Goal: Browse casually

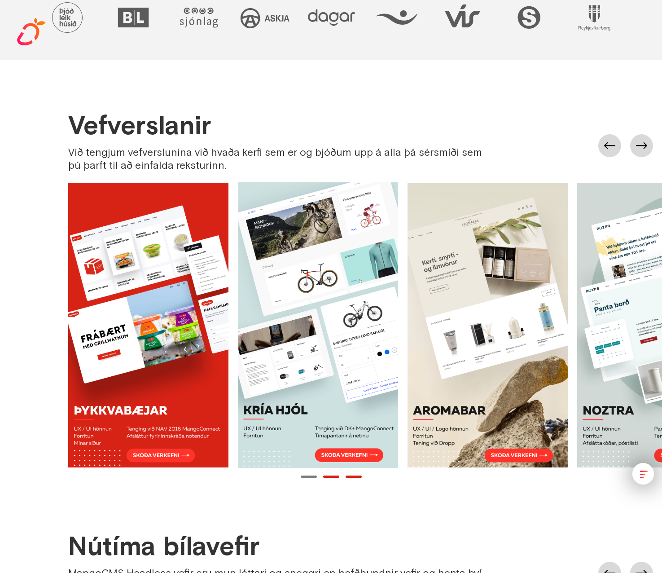
scroll to position [658, 0]
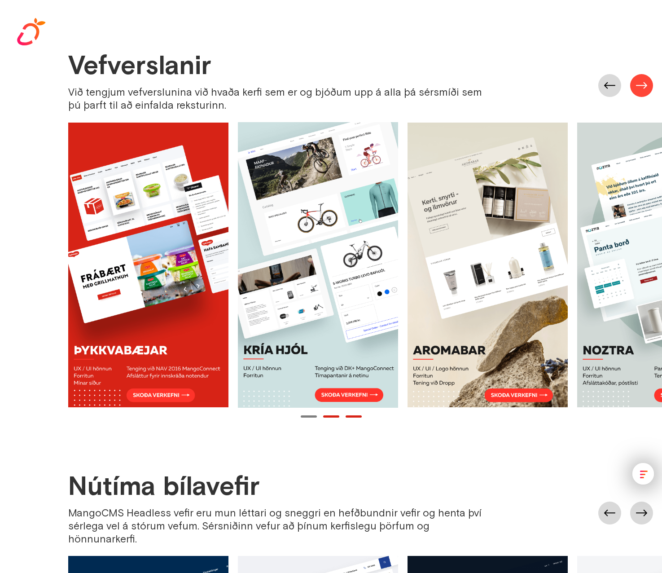
click at [636, 88] on link at bounding box center [641, 85] width 23 height 23
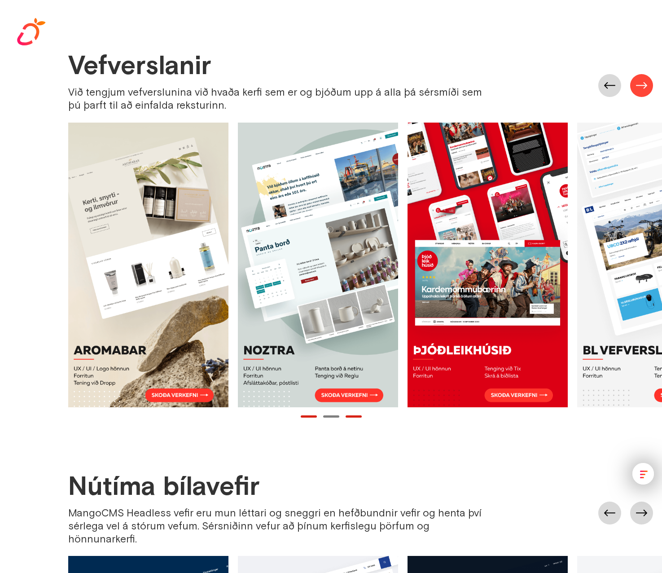
click at [636, 88] on link at bounding box center [641, 85] width 23 height 23
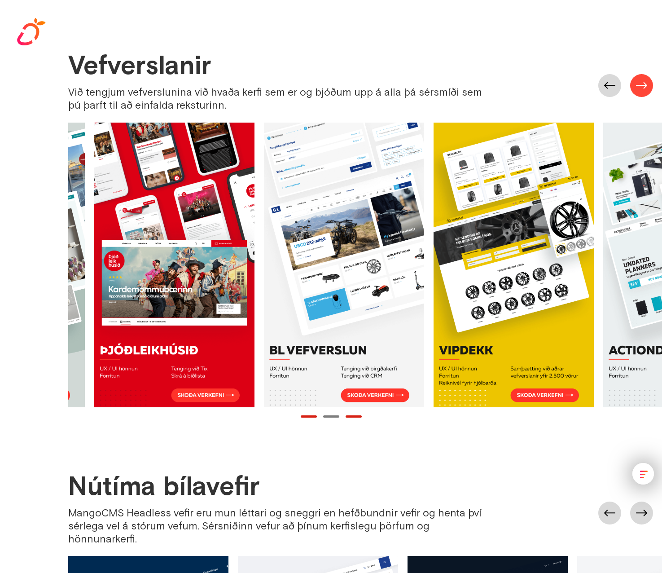
scroll to position [0, 678]
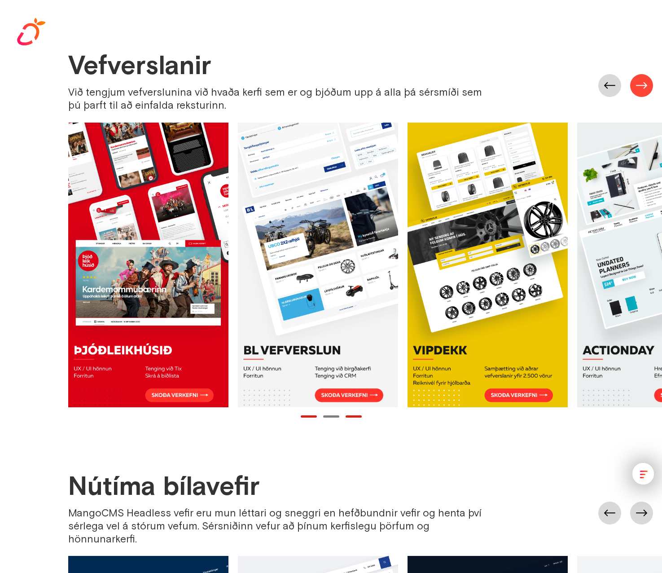
click at [636, 88] on link at bounding box center [641, 85] width 23 height 23
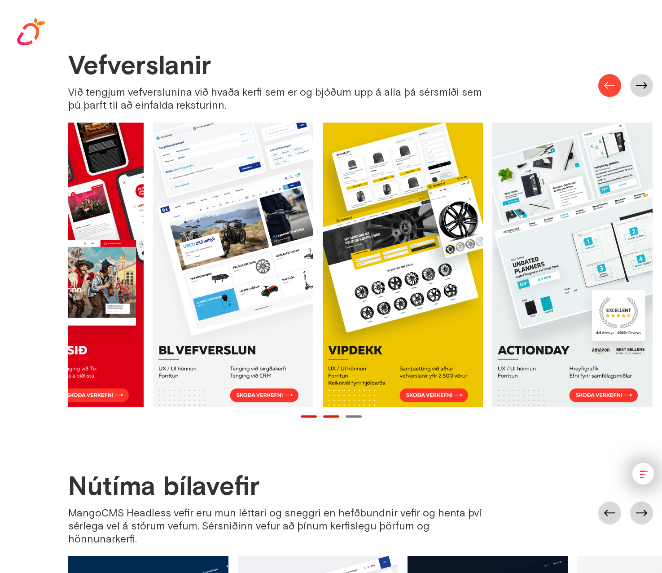
click at [613, 87] on link at bounding box center [609, 85] width 23 height 23
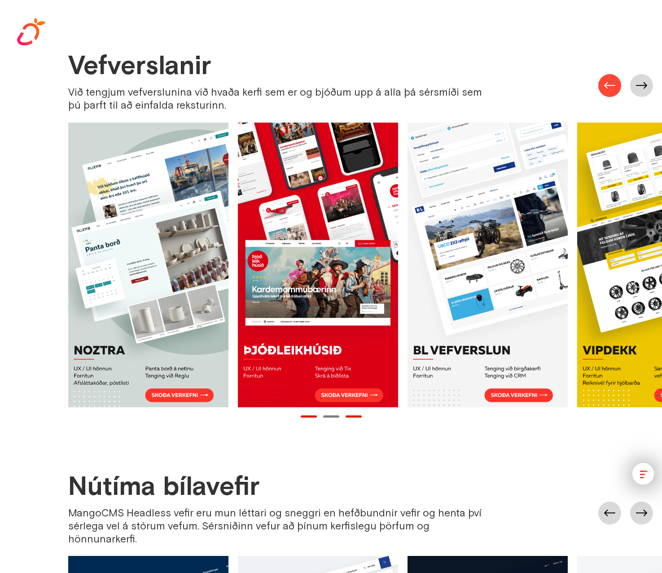
click at [613, 87] on link at bounding box center [609, 85] width 23 height 23
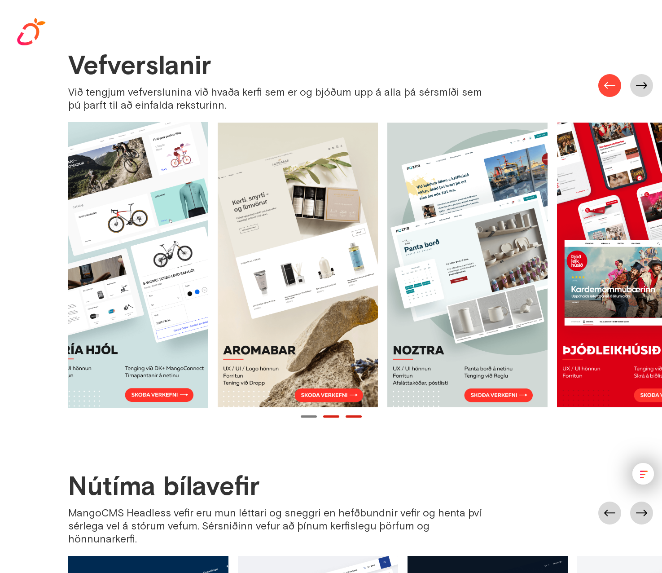
scroll to position [0, 170]
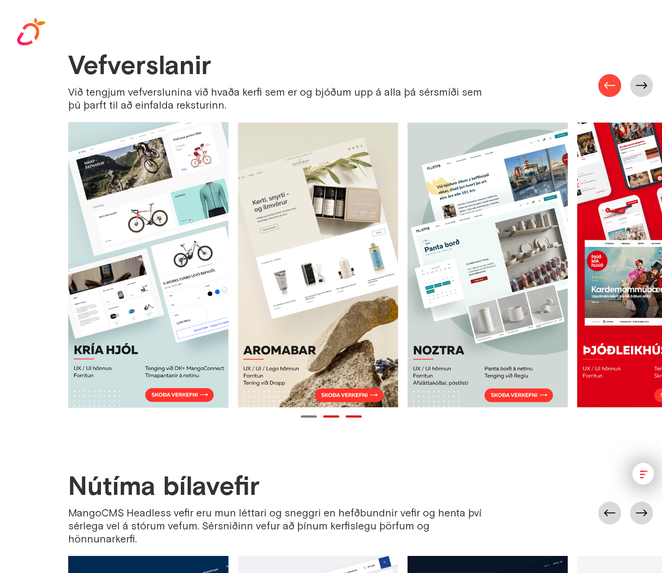
click at [613, 87] on link at bounding box center [609, 85] width 23 height 23
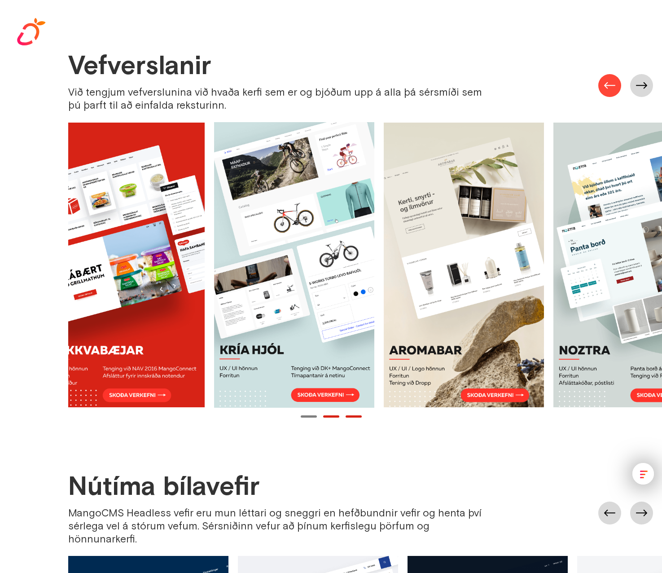
scroll to position [0, 0]
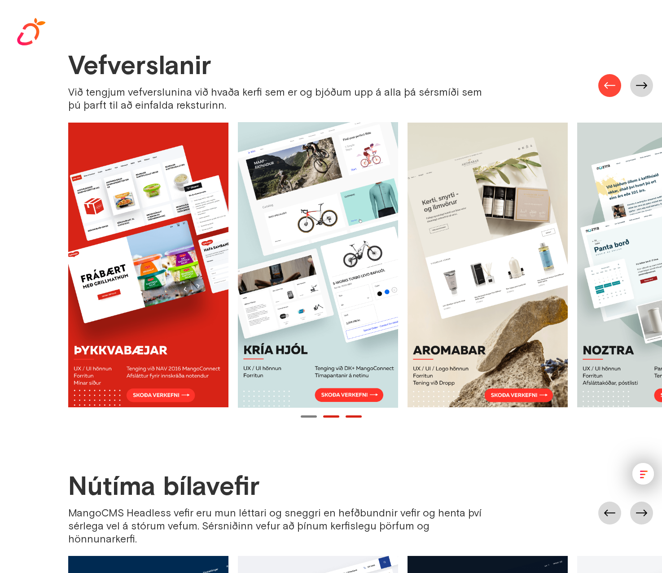
click at [613, 87] on link at bounding box center [609, 85] width 23 height 23
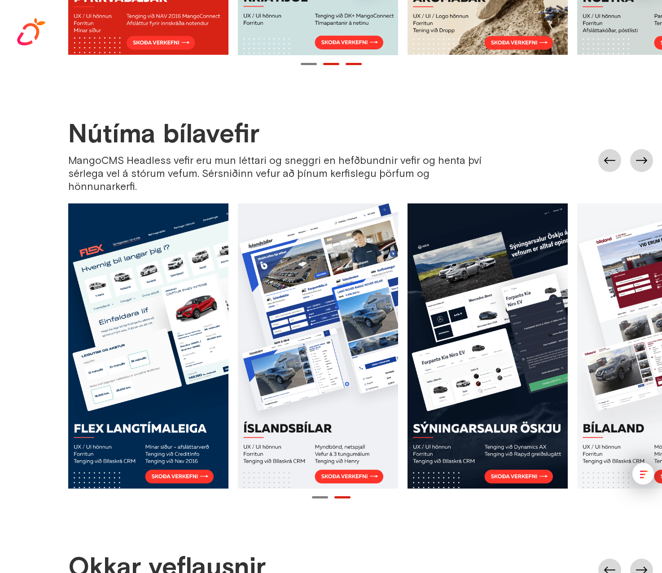
scroll to position [1017, 0]
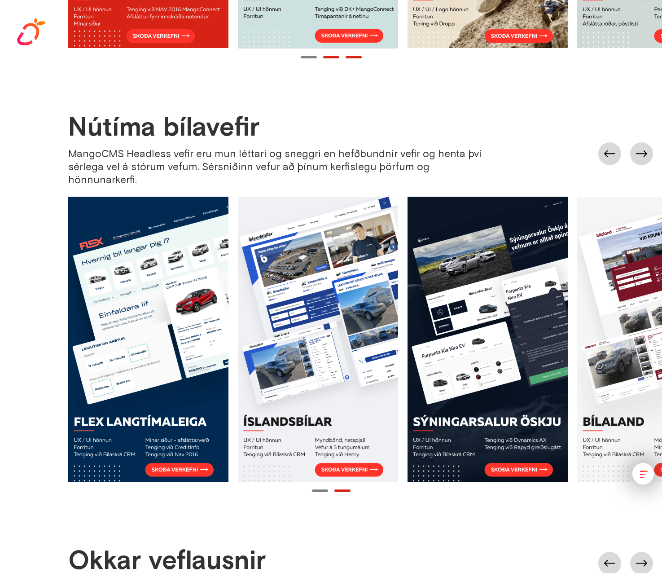
click at [198, 456] on link at bounding box center [148, 339] width 160 height 285
click at [637, 144] on link at bounding box center [641, 153] width 23 height 23
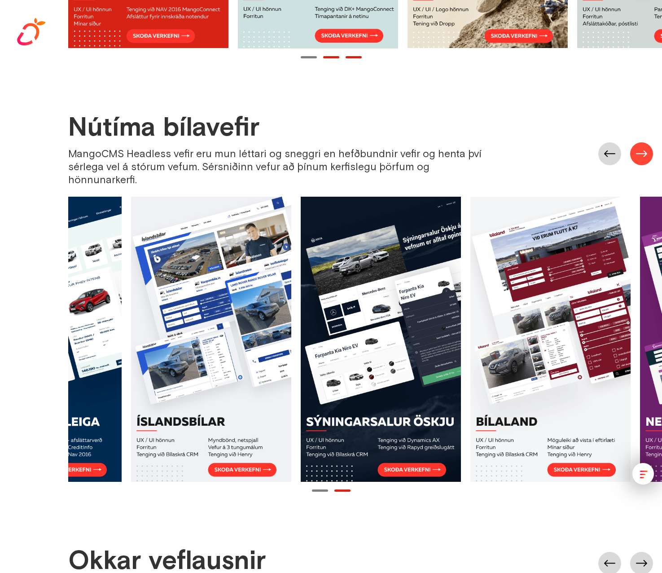
scroll to position [0, 254]
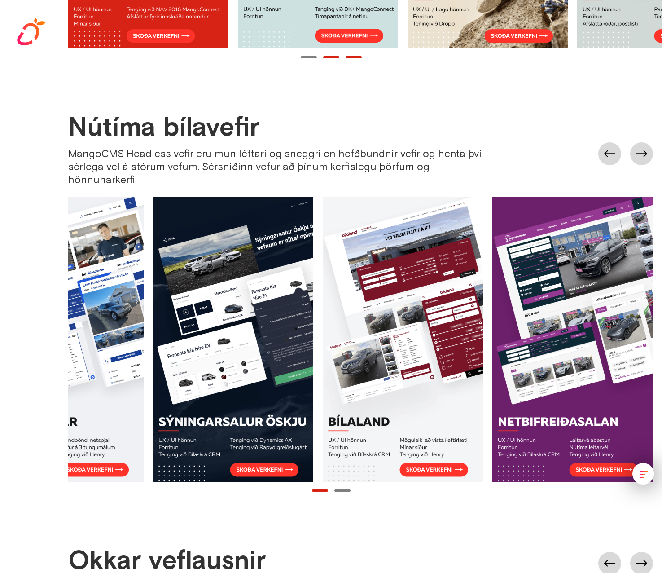
click at [456, 459] on link at bounding box center [403, 339] width 160 height 285
click at [639, 144] on link at bounding box center [641, 153] width 23 height 23
click at [639, 145] on link at bounding box center [641, 153] width 23 height 23
click at [606, 145] on link at bounding box center [609, 153] width 23 height 23
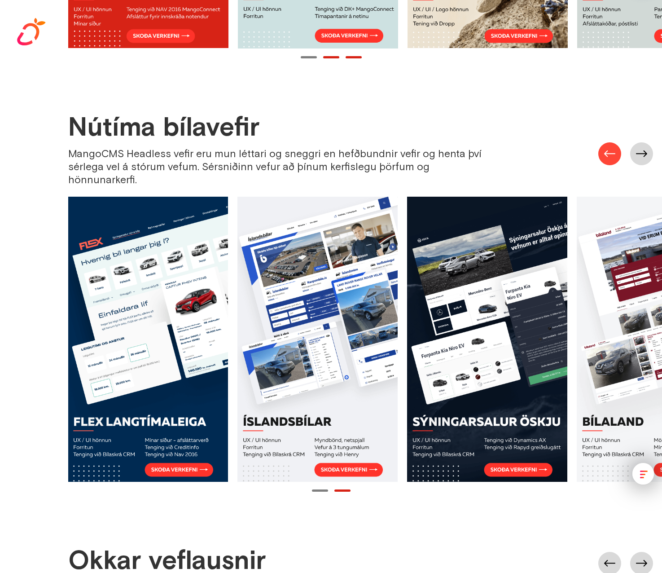
scroll to position [0, 0]
click at [606, 145] on link at bounding box center [609, 153] width 23 height 23
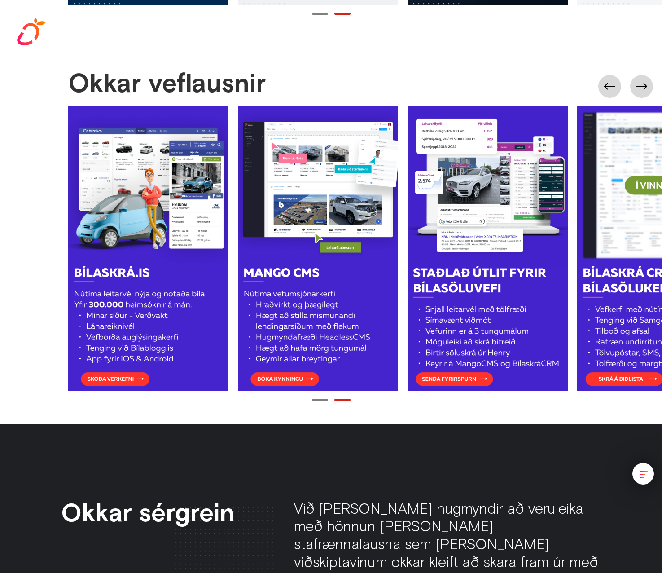
scroll to position [1496, 0]
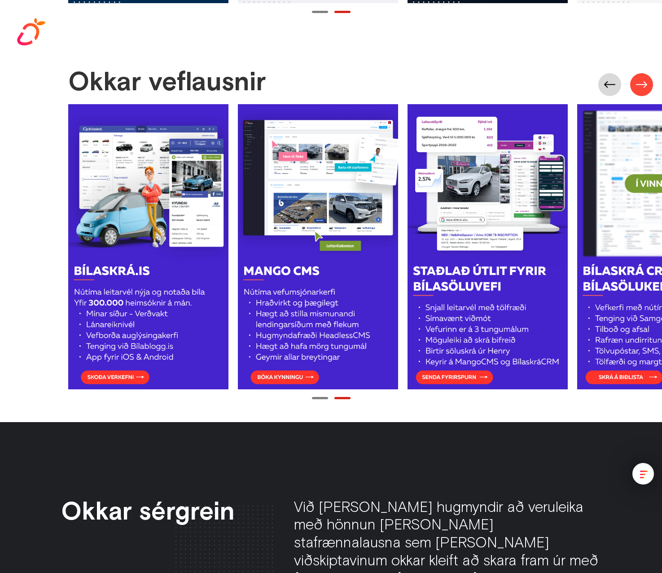
click at [641, 73] on link at bounding box center [641, 84] width 23 height 23
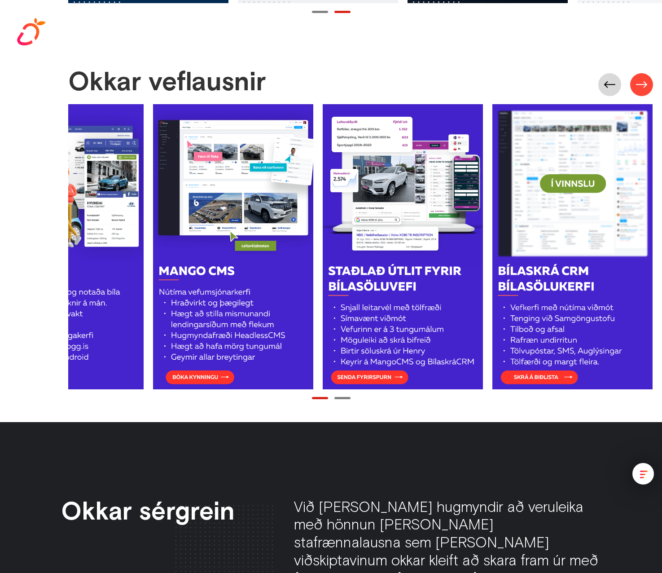
click at [641, 73] on link at bounding box center [641, 84] width 23 height 23
click at [599, 74] on link at bounding box center [609, 84] width 23 height 23
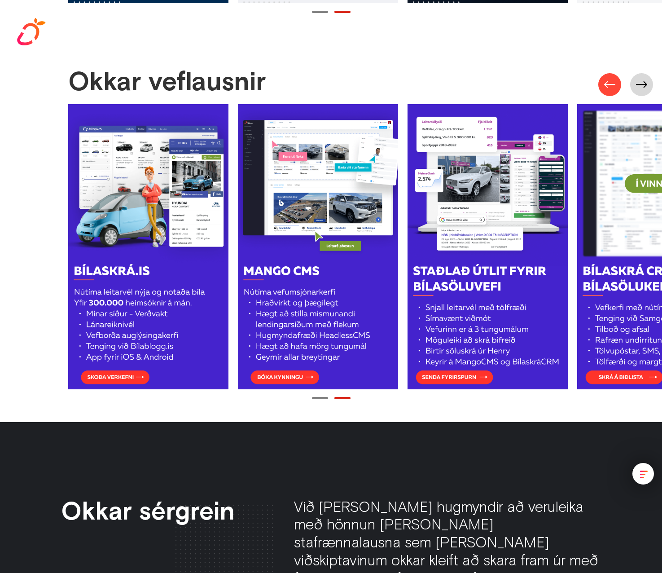
click at [599, 74] on link at bounding box center [609, 84] width 23 height 23
click at [302, 206] on link at bounding box center [318, 246] width 160 height 285
click at [534, 67] on div "Okkar veflausnir" at bounding box center [365, 84] width 594 height 35
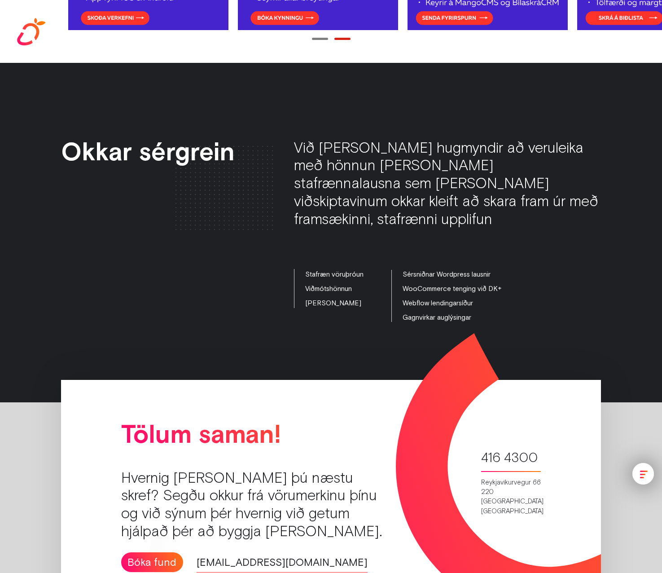
scroll to position [1911, 0]
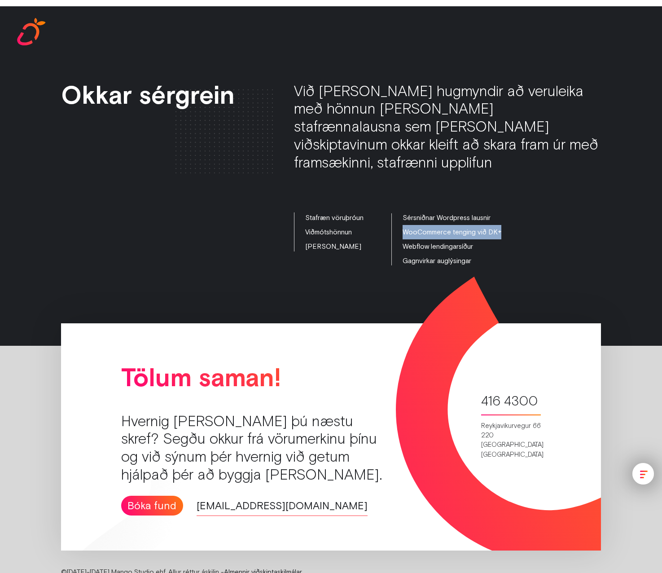
drag, startPoint x: 482, startPoint y: 204, endPoint x: 401, endPoint y: 204, distance: 81.7
click at [401, 210] on div "Stafræn vöruþróun Viðmótshönnun Hreyfihönnun Sérsniðnar Wordpress lausnir WooCo…" at bounding box center [447, 239] width 307 height 58
drag, startPoint x: 401, startPoint y: 204, endPoint x: 407, endPoint y: 245, distance: 41.8
click at [407, 245] on div "Okkar sérgrein Við [PERSON_NAME] hugmyndir að veruleika með hönnun [PERSON_NAME…" at bounding box center [331, 176] width 662 height 340
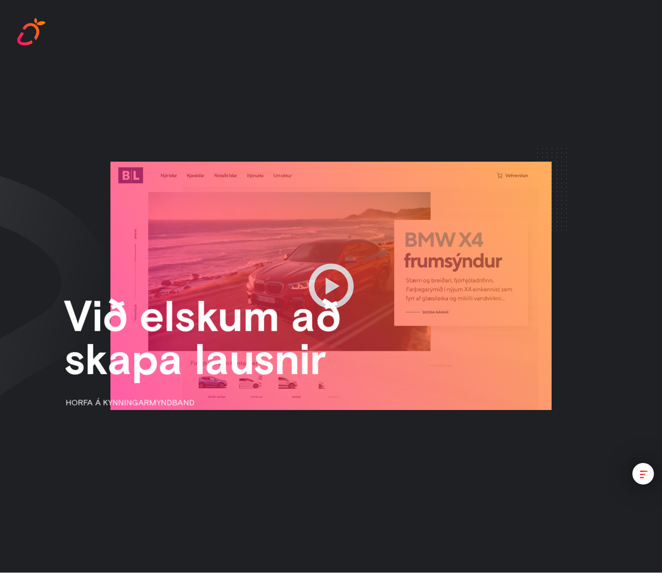
scroll to position [0, 0]
